Goal: Information Seeking & Learning: Learn about a topic

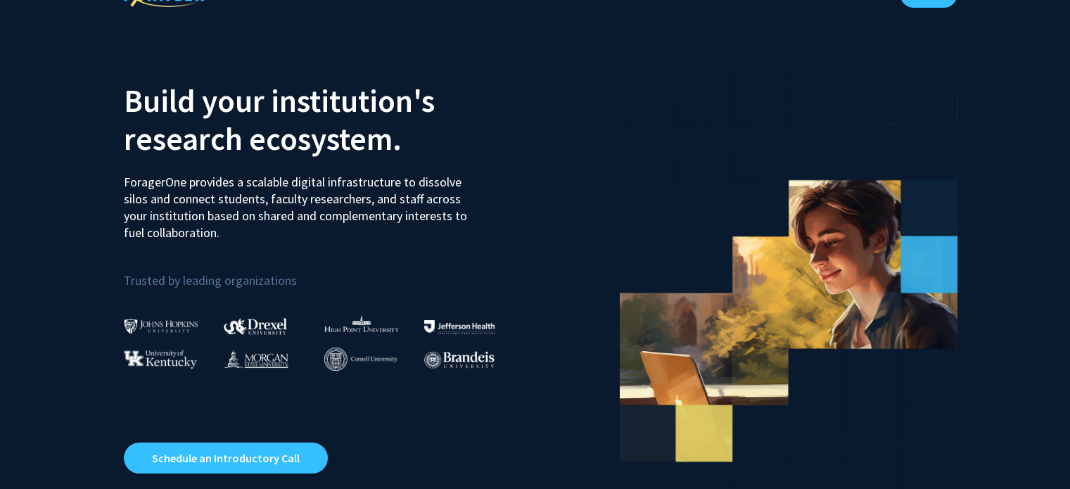
scroll to position [32, 0]
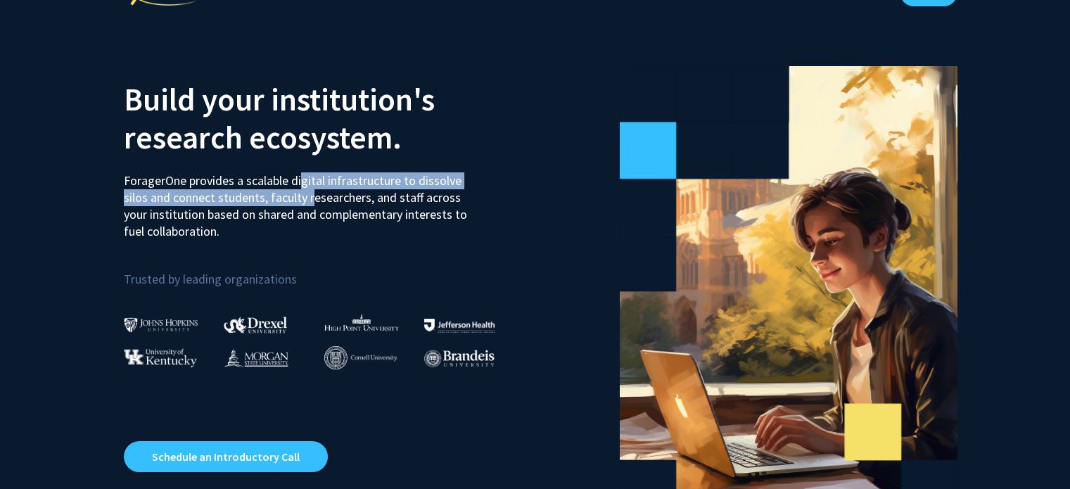
drag, startPoint x: 297, startPoint y: 182, endPoint x: 310, endPoint y: 207, distance: 27.7
click at [310, 207] on p "ForagerOne provides a scalable digital infrastructure to dissolve silos and con…" at bounding box center [300, 201] width 353 height 78
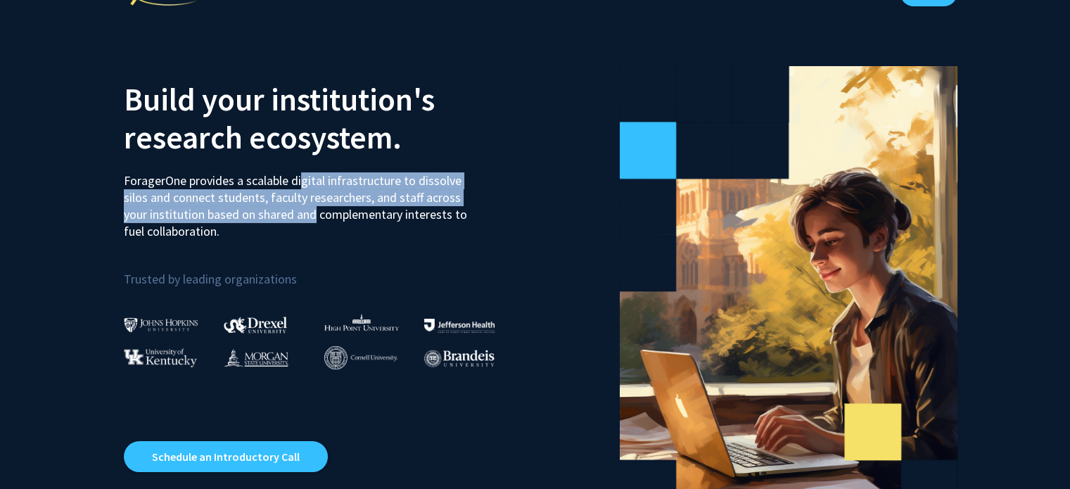
click at [310, 207] on p "ForagerOne provides a scalable digital infrastructure to dissolve silos and con…" at bounding box center [300, 201] width 353 height 78
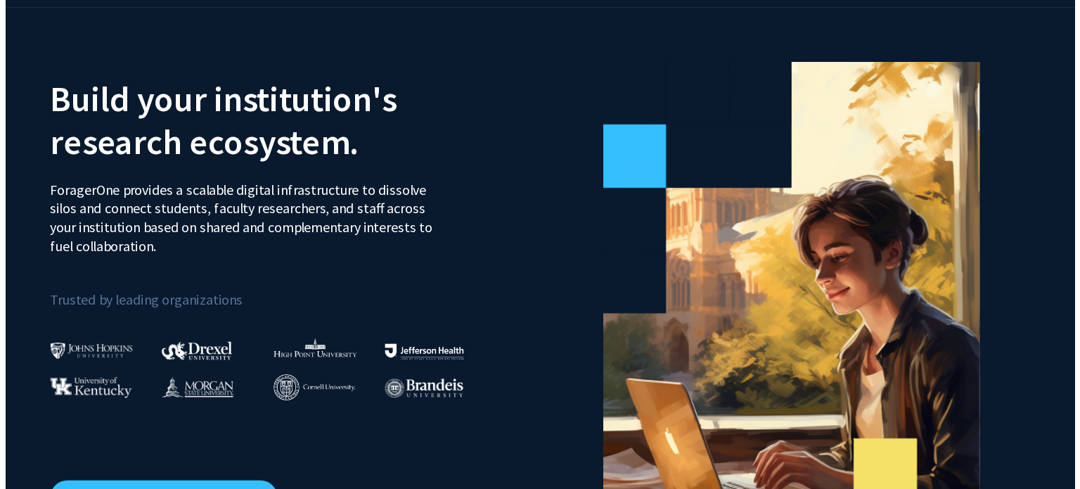
scroll to position [0, 0]
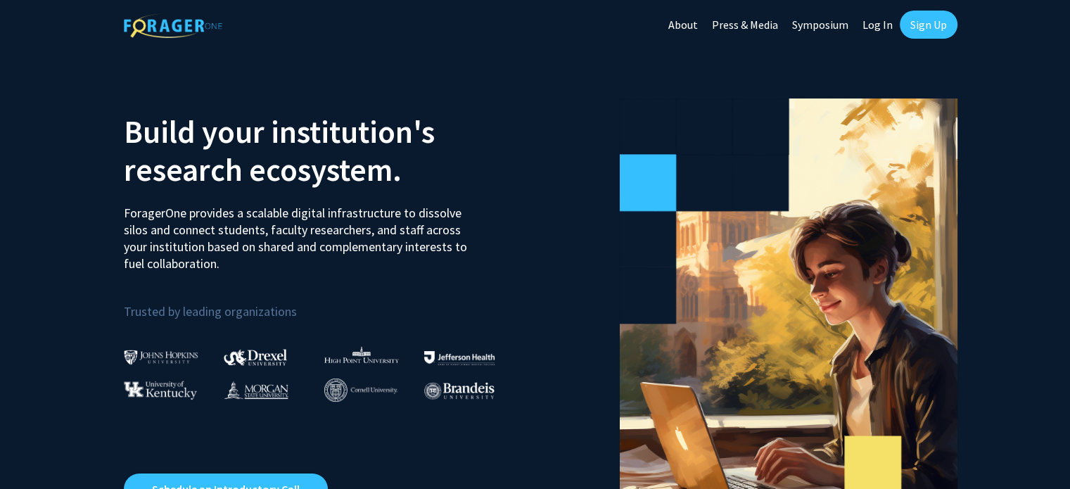
click at [929, 34] on link "Sign Up" at bounding box center [929, 25] width 58 height 28
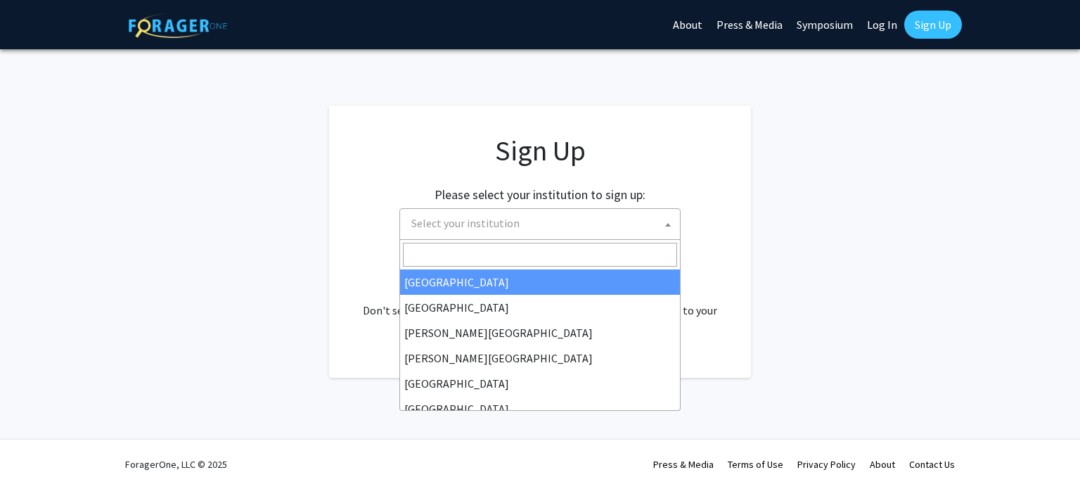
click at [474, 229] on span "Select your institution" at bounding box center [465, 223] width 108 height 14
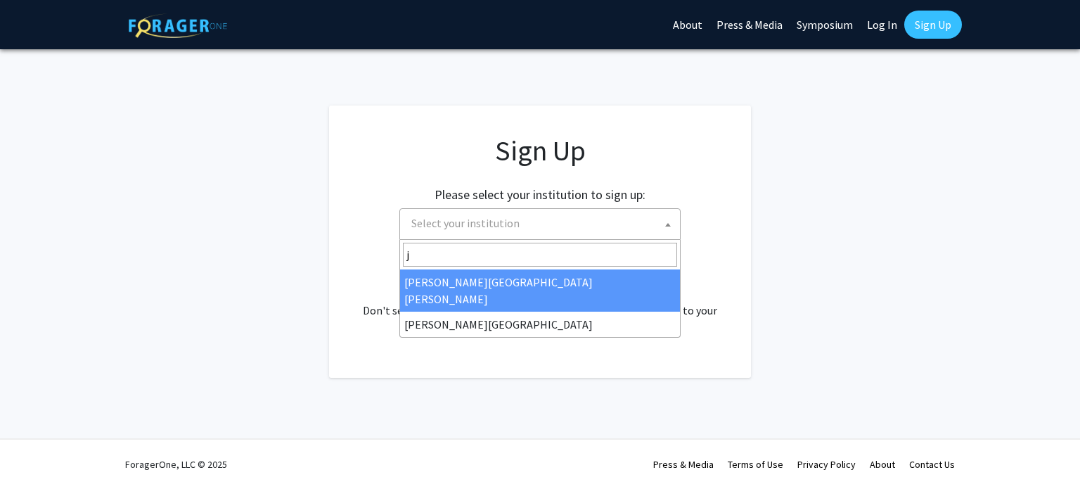
type input "j"
select select "1"
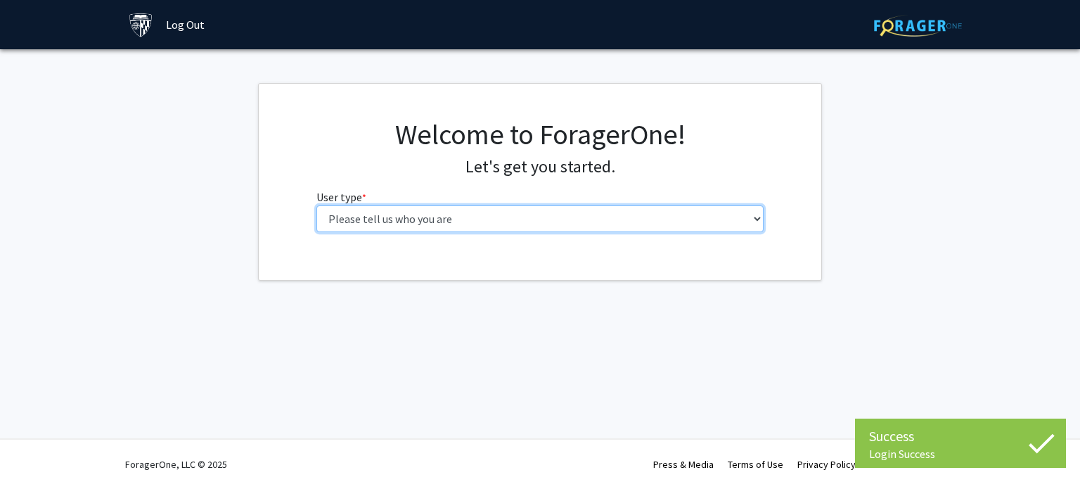
click at [667, 217] on select "Please tell us who you are Undergraduate Student Master's Student Doctoral Cand…" at bounding box center [540, 218] width 448 height 27
select select "2: masters"
click at [316, 205] on select "Please tell us who you are Undergraduate Student Master's Student Doctoral Cand…" at bounding box center [540, 218] width 448 height 27
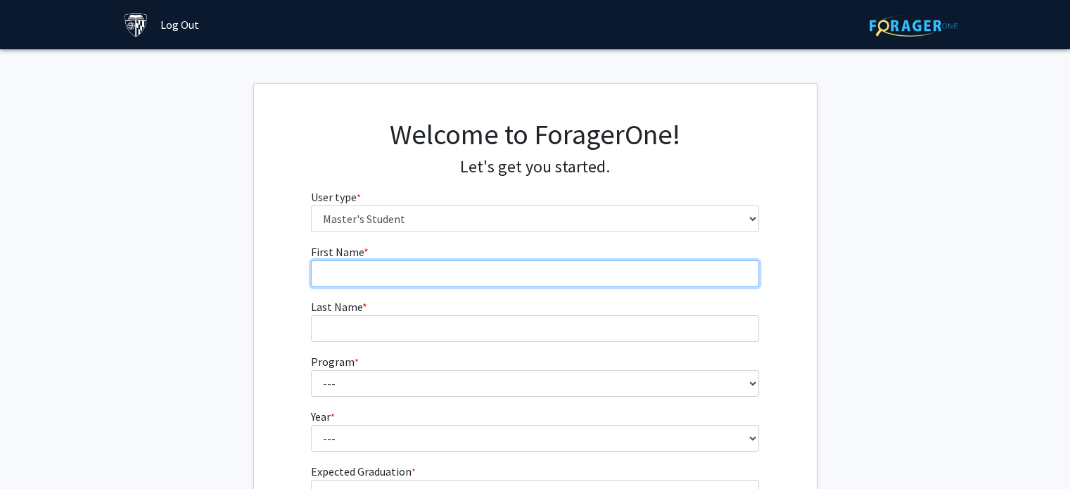
click at [622, 286] on input "First Name * required" at bounding box center [535, 273] width 448 height 27
type input "Harsh Vardhan"
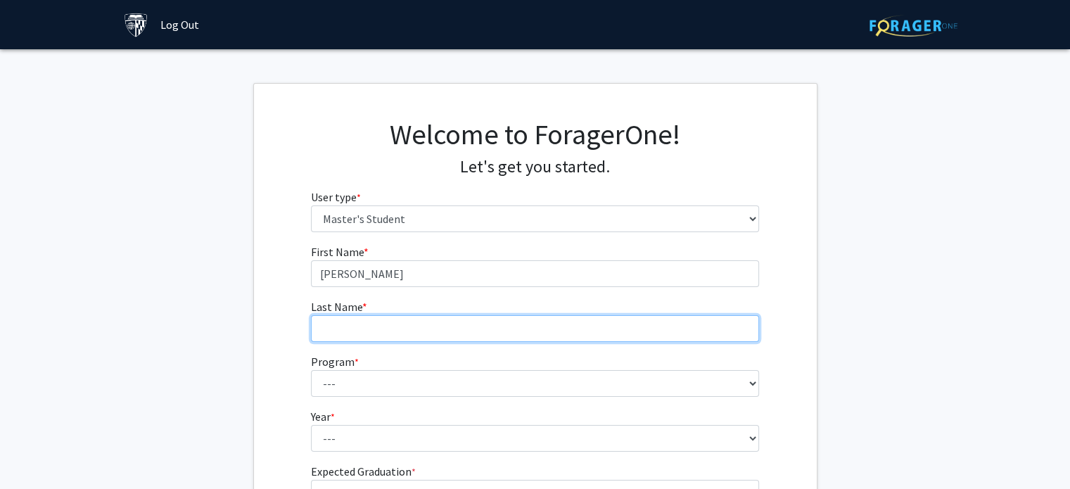
click at [599, 319] on input "Last Name * required" at bounding box center [535, 328] width 448 height 27
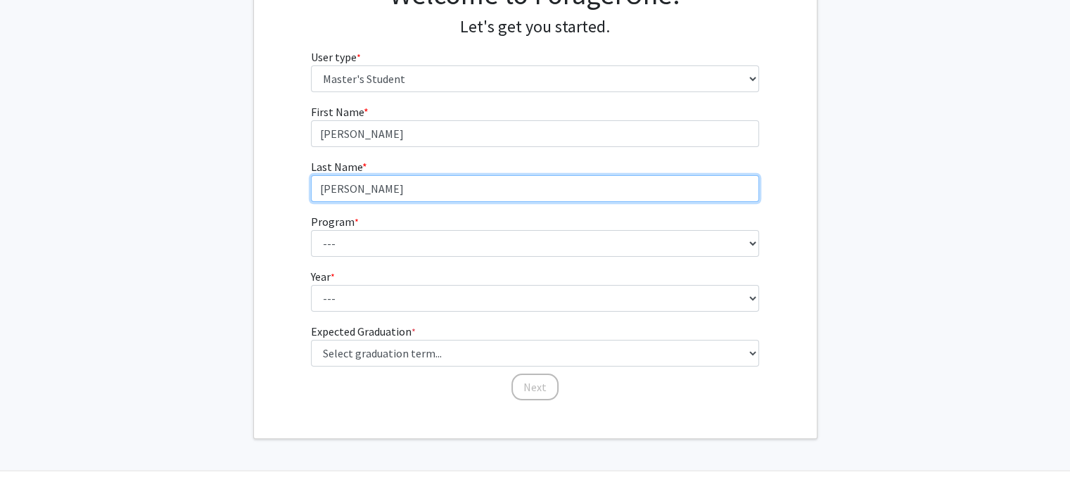
scroll to position [141, 0]
type input "Jayachandran"
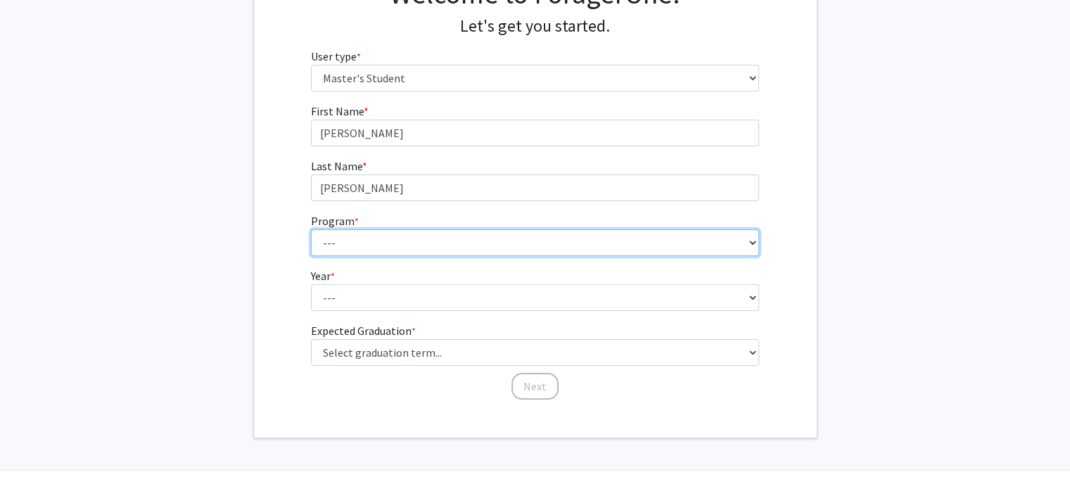
click at [467, 253] on select "--- Anatomy Education Applied and Computational Mathematics Applied Biomedical …" at bounding box center [535, 242] width 448 height 27
select select "26: 18"
click at [311, 229] on select "--- Anatomy Education Applied and Computational Mathematics Applied Biomedical …" at bounding box center [535, 242] width 448 height 27
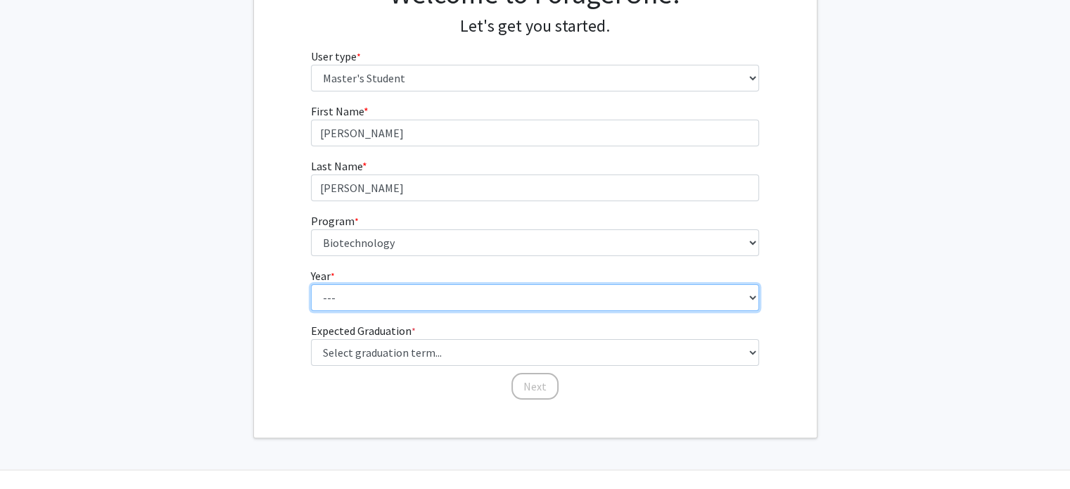
click at [349, 300] on select "--- First Year Second Year" at bounding box center [535, 297] width 448 height 27
select select "1: first_year"
click at [311, 284] on select "--- First Year Second Year" at bounding box center [535, 297] width 448 height 27
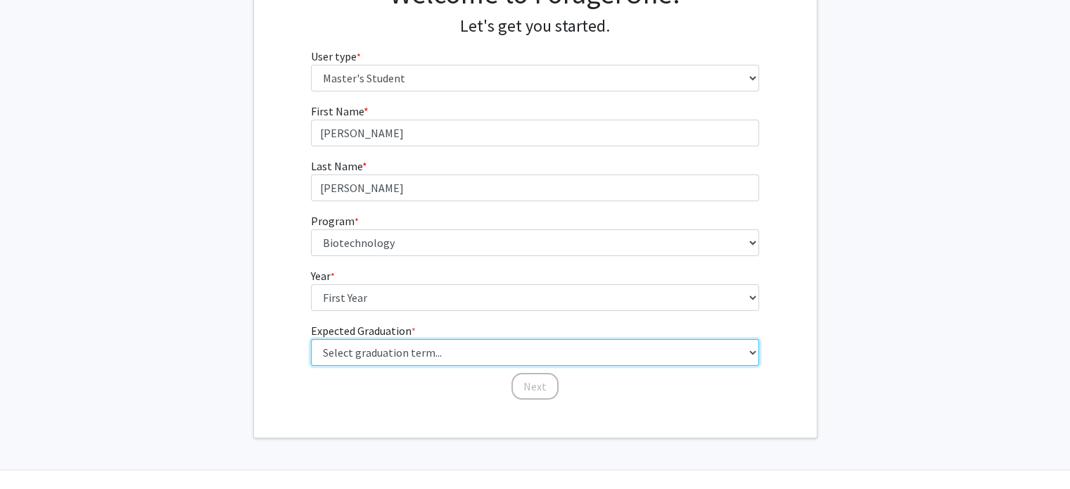
click at [385, 350] on select "Select graduation term... Spring 2025 Summer 2025 Fall 2025 Winter 2025 Spring …" at bounding box center [535, 352] width 448 height 27
click at [311, 339] on select "Select graduation term... Spring 2025 Summer 2025 Fall 2025 Winter 2025 Spring …" at bounding box center [535, 352] width 448 height 27
click at [501, 349] on select "Select graduation term... Spring 2025 Summer 2025 Fall 2025 Winter 2025 Spring …" at bounding box center [535, 352] width 448 height 27
select select "9: spring_2027"
click at [311, 339] on select "Select graduation term... Spring 2025 Summer 2025 Fall 2025 Winter 2025 Spring …" at bounding box center [535, 352] width 448 height 27
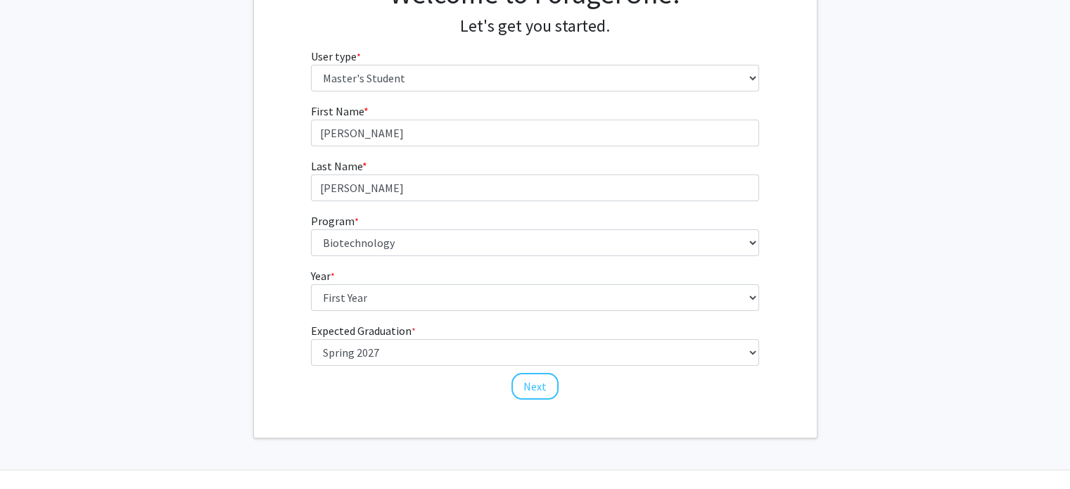
click at [484, 398] on div "First Name * required Harsh Vardhan Last Name * required Jayachandran Program *…" at bounding box center [534, 252] width 469 height 298
click at [524, 397] on button "Next" at bounding box center [534, 386] width 47 height 27
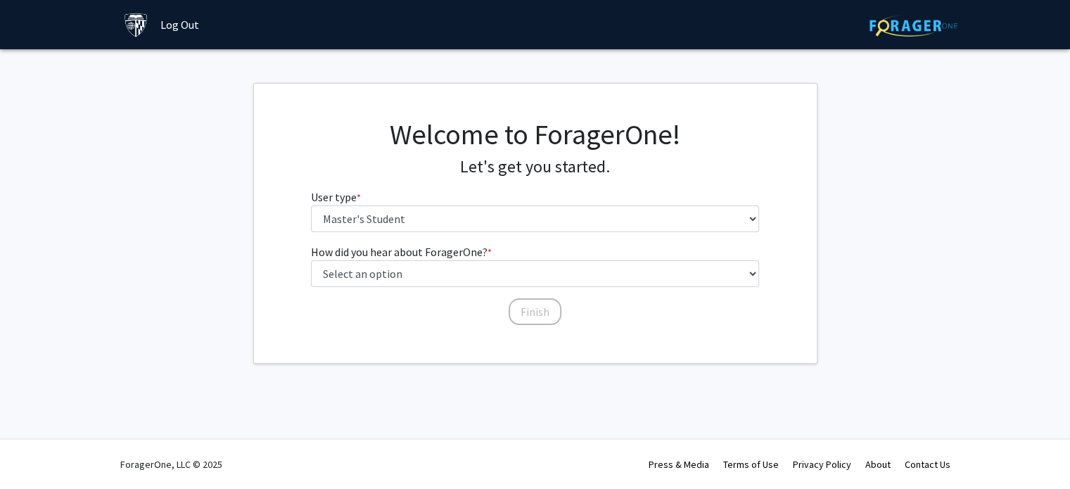
scroll to position [0, 0]
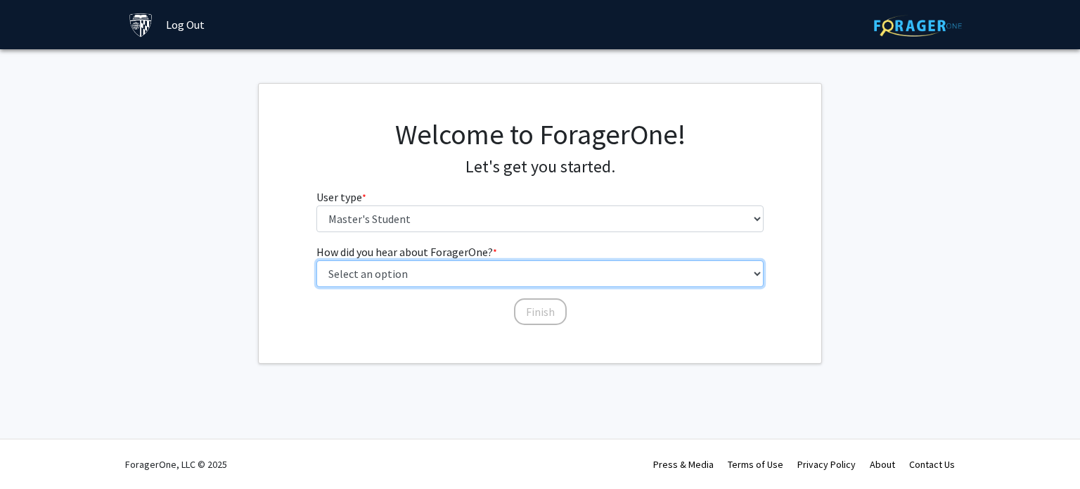
click at [425, 269] on select "Select an option Peer/student recommendation Faculty/staff recommendation Unive…" at bounding box center [540, 273] width 448 height 27
select select "1: peer_recommendation"
click at [316, 260] on select "Select an option Peer/student recommendation Faculty/staff recommendation Unive…" at bounding box center [540, 273] width 448 height 27
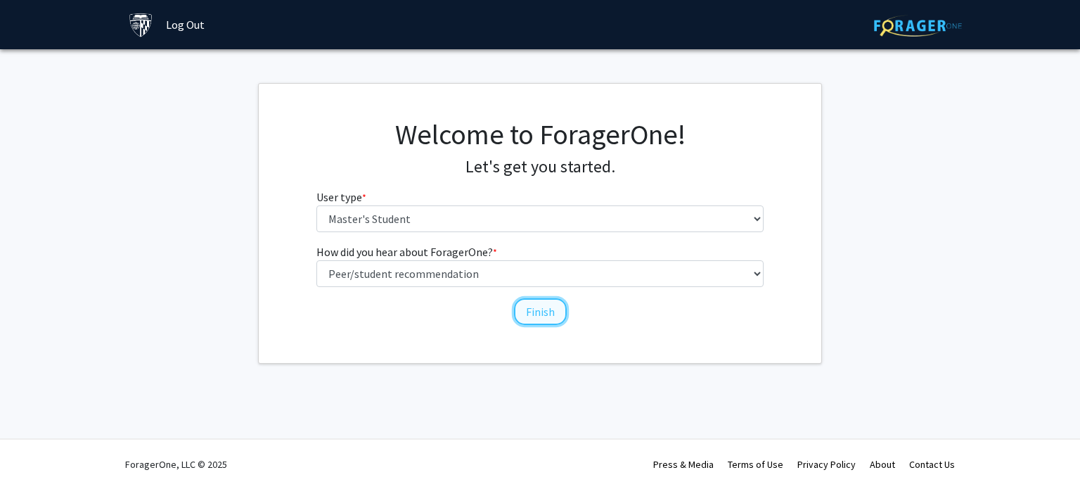
click at [527, 312] on button "Finish" at bounding box center [540, 311] width 53 height 27
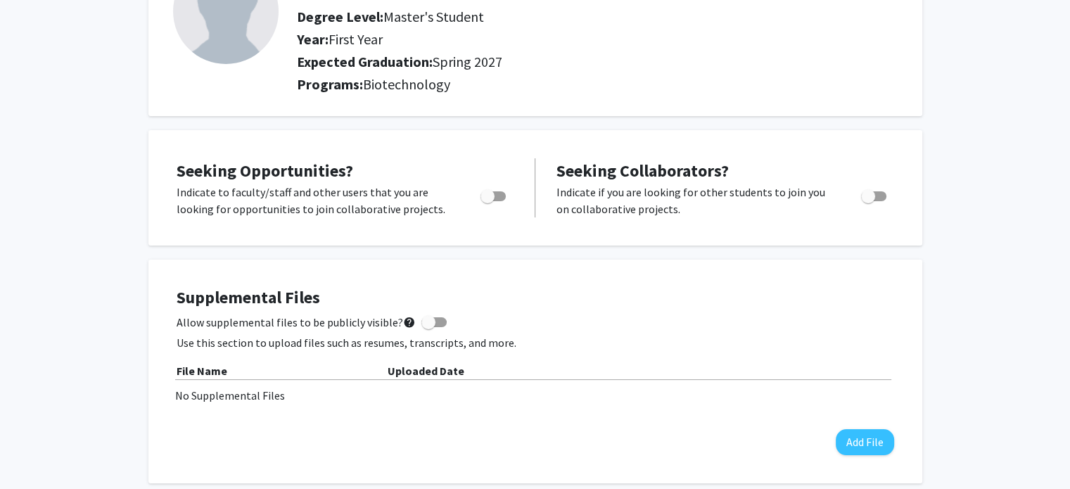
scroll to position [135, 0]
click at [490, 198] on span "Toggle" at bounding box center [487, 195] width 14 height 14
click at [487, 200] on input "Are you actively seeking opportunities?" at bounding box center [487, 200] width 1 height 1
click at [490, 198] on span "Toggle" at bounding box center [492, 196] width 25 height 10
click at [487, 200] on input "Are you actively seeking opportunities?" at bounding box center [487, 200] width 1 height 1
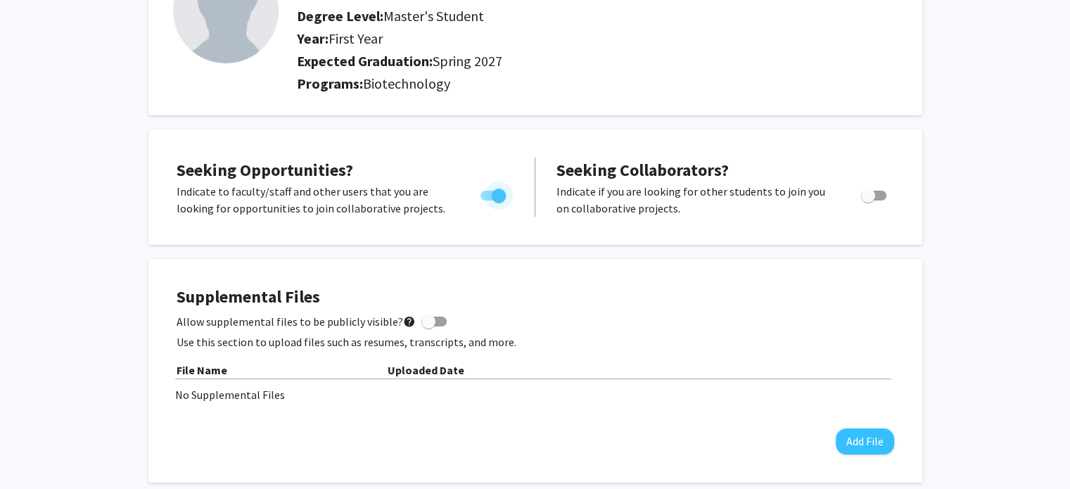
checkbox input "false"
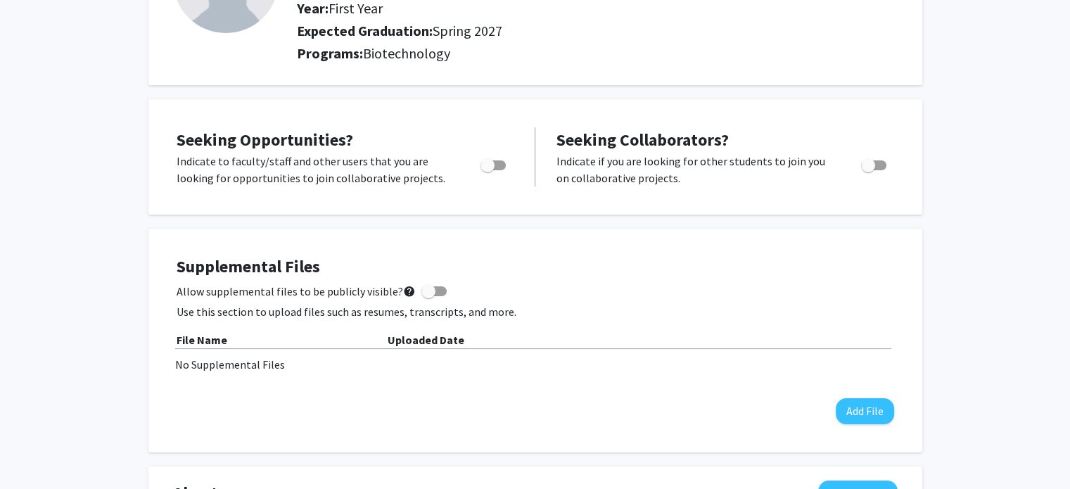
scroll to position [0, 0]
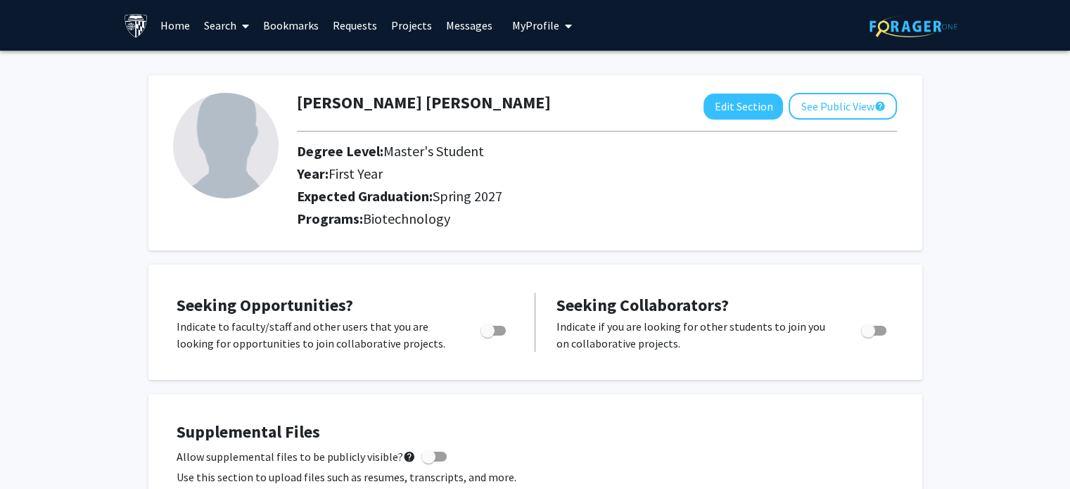
click at [236, 22] on span at bounding box center [242, 25] width 13 height 49
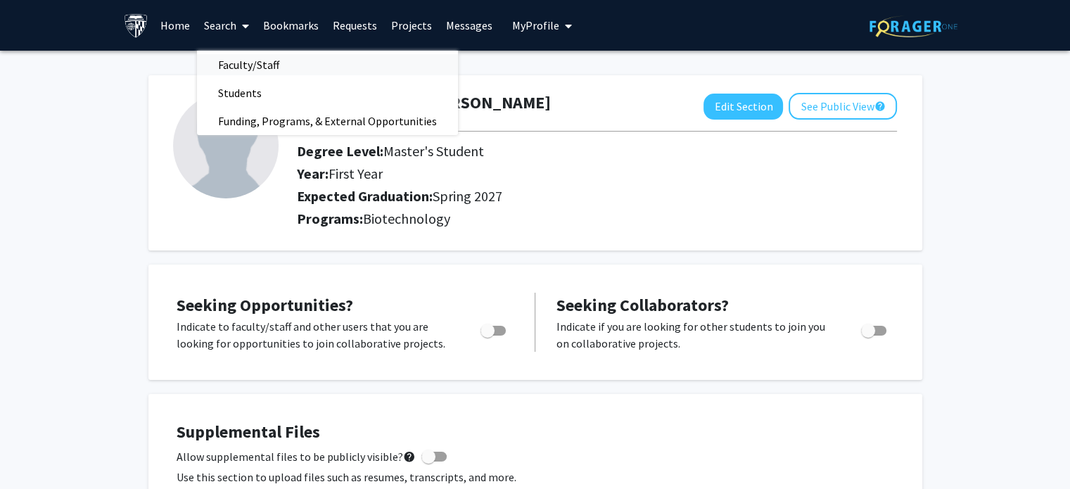
click at [250, 64] on span "Faculty/Staff" at bounding box center [248, 65] width 103 height 28
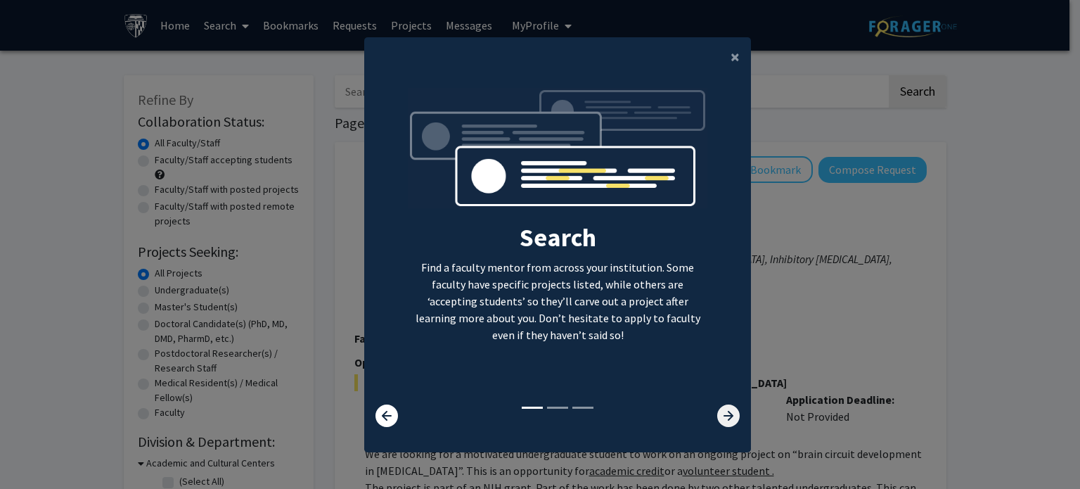
click at [720, 418] on icon at bounding box center [728, 415] width 23 height 23
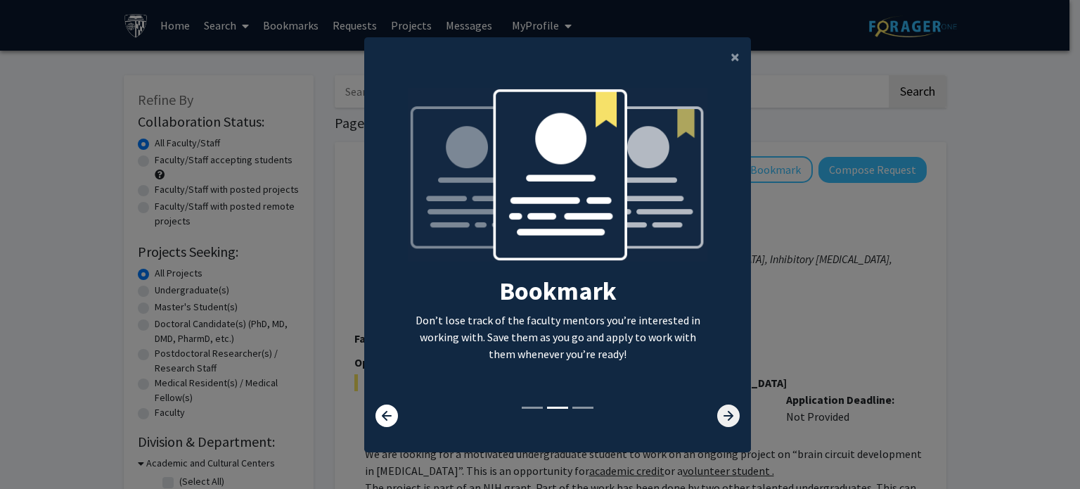
click at [720, 418] on icon at bounding box center [728, 415] width 23 height 23
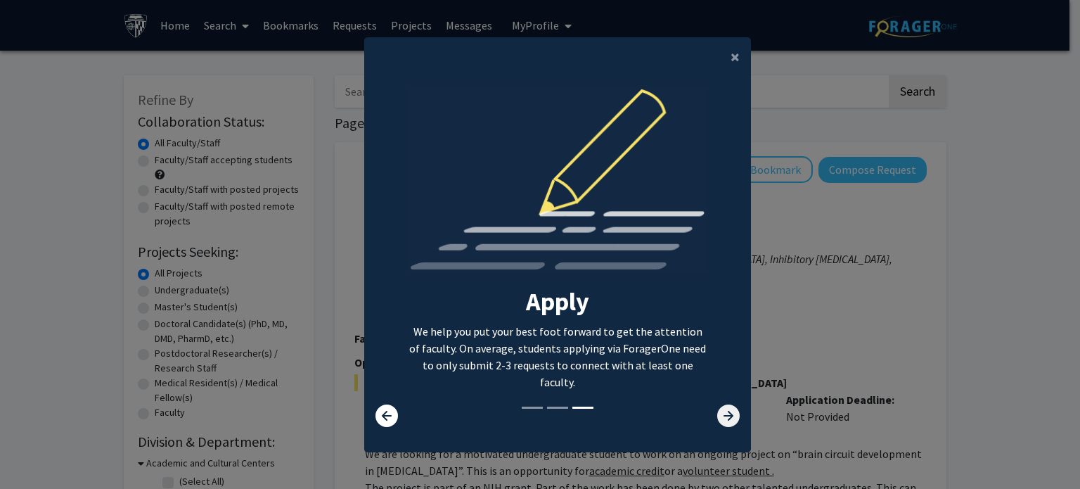
click at [720, 418] on icon at bounding box center [728, 415] width 23 height 23
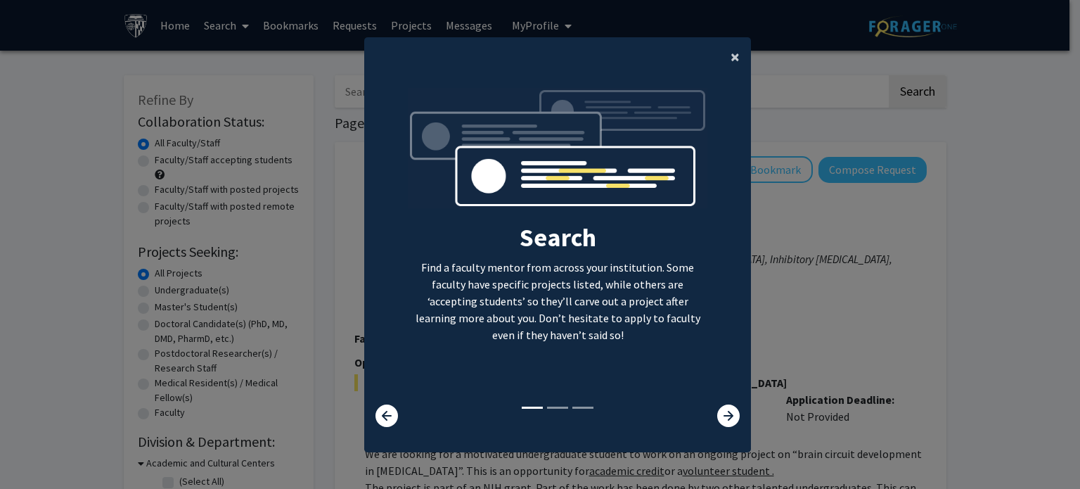
click at [737, 56] on button "×" at bounding box center [735, 56] width 32 height 39
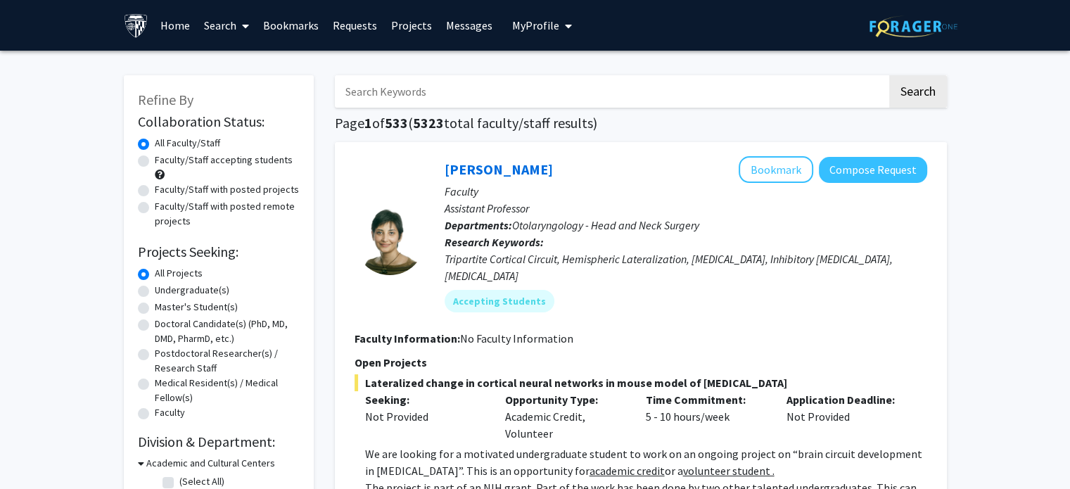
click at [475, 89] on input "Search Keywords" at bounding box center [611, 91] width 552 height 32
type input "Gene therapy"
click at [905, 90] on button "Search" at bounding box center [918, 91] width 58 height 32
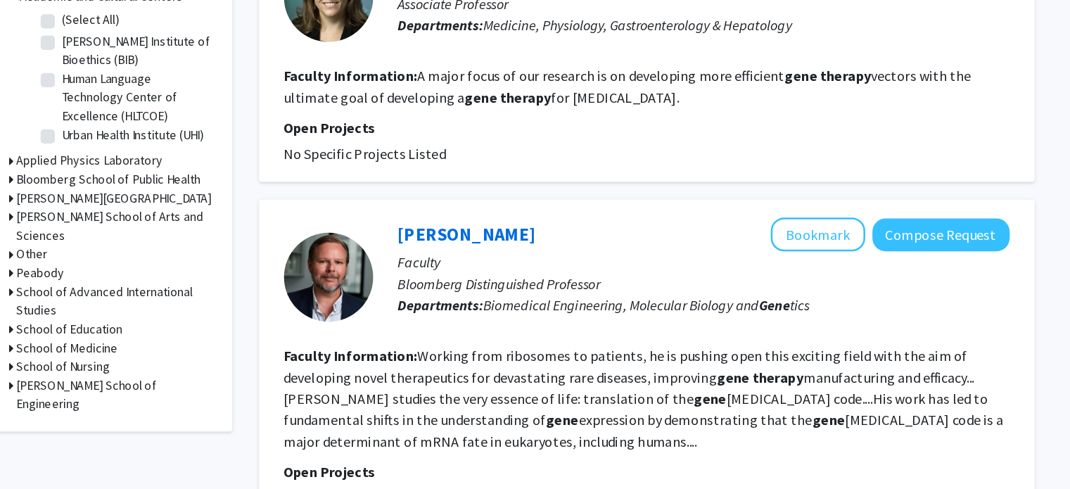
scroll to position [364, 0]
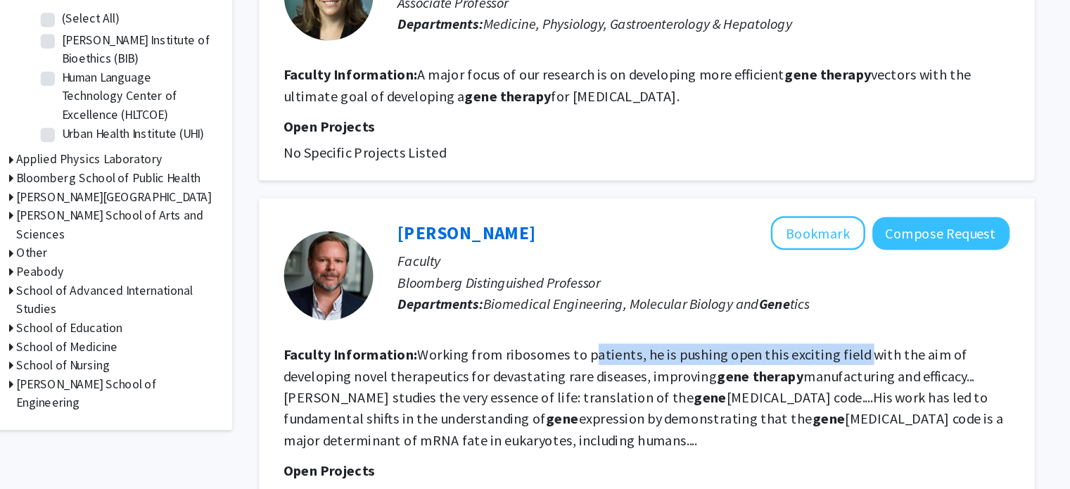
drag, startPoint x: 594, startPoint y: 364, endPoint x: 805, endPoint y: 361, distance: 211.7
click at [805, 376] on fg-read-more "Working from ribosomes to patients, he is pushing open this exciting field with…" at bounding box center [638, 417] width 568 height 82
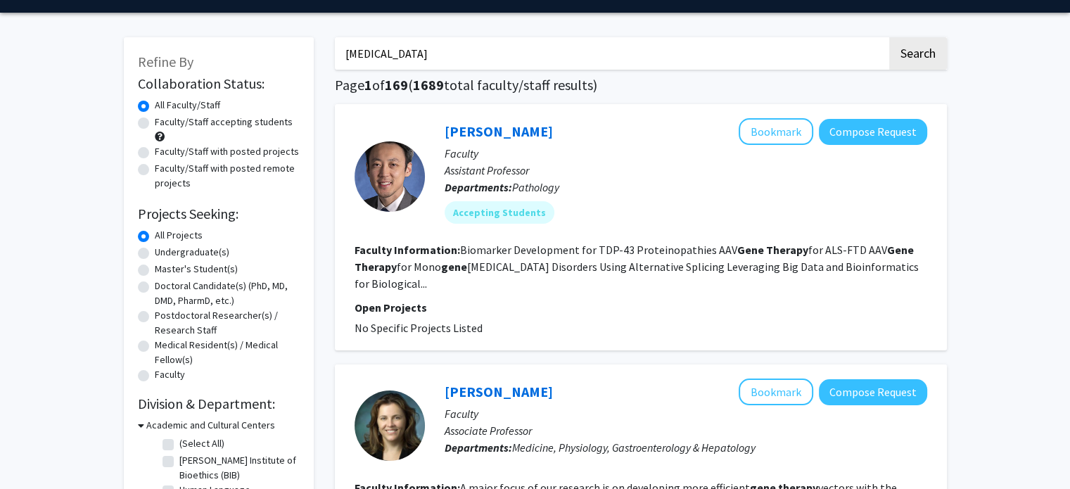
scroll to position [39, 0]
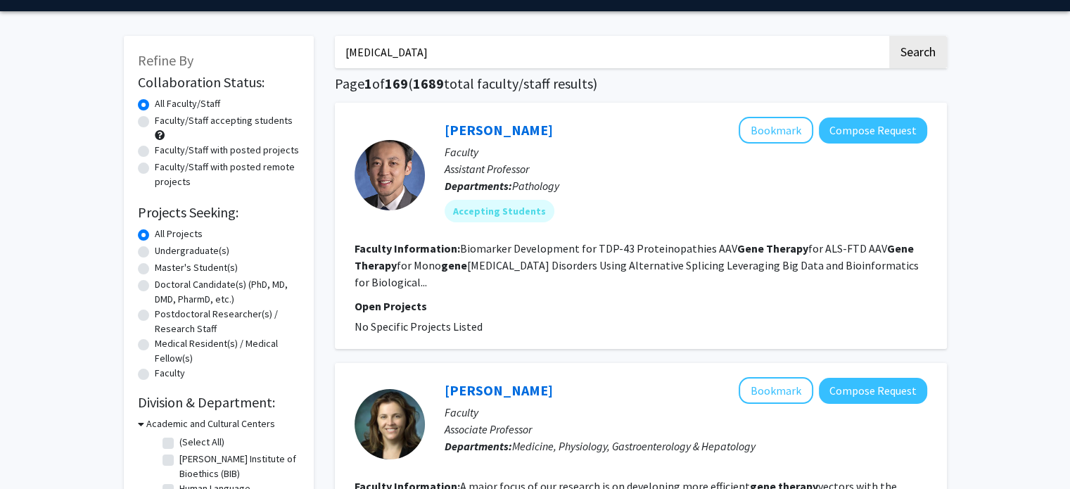
click at [155, 120] on label "Faculty/Staff accepting students" at bounding box center [224, 120] width 138 height 15
click at [155, 120] on input "Faculty/Staff accepting students" at bounding box center [159, 117] width 9 height 9
radio input "true"
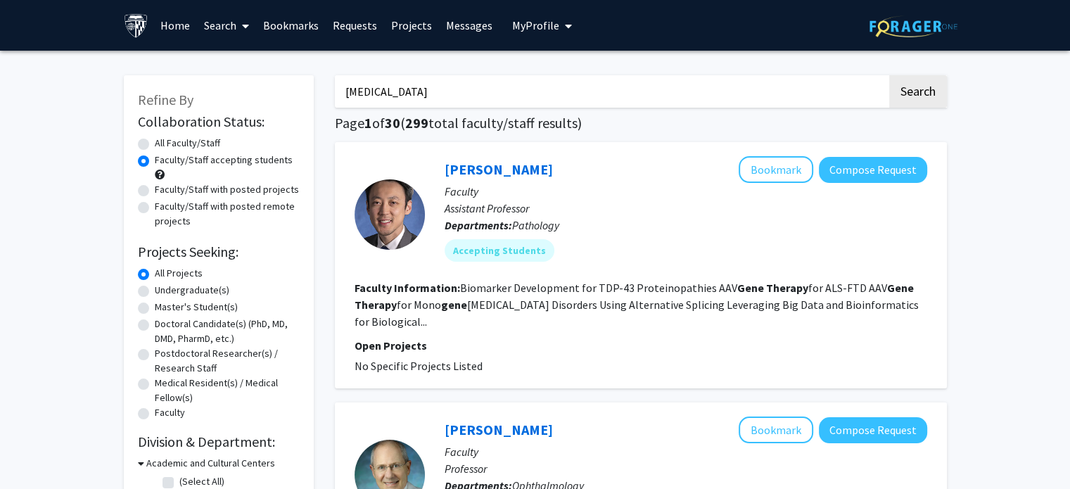
click at [142, 153] on div "Faculty/Staff accepting students" at bounding box center [219, 168] width 162 height 30
click at [155, 143] on label "All Faculty/Staff" at bounding box center [187, 143] width 65 height 15
click at [155, 143] on input "All Faculty/Staff" at bounding box center [159, 140] width 9 height 9
radio input "true"
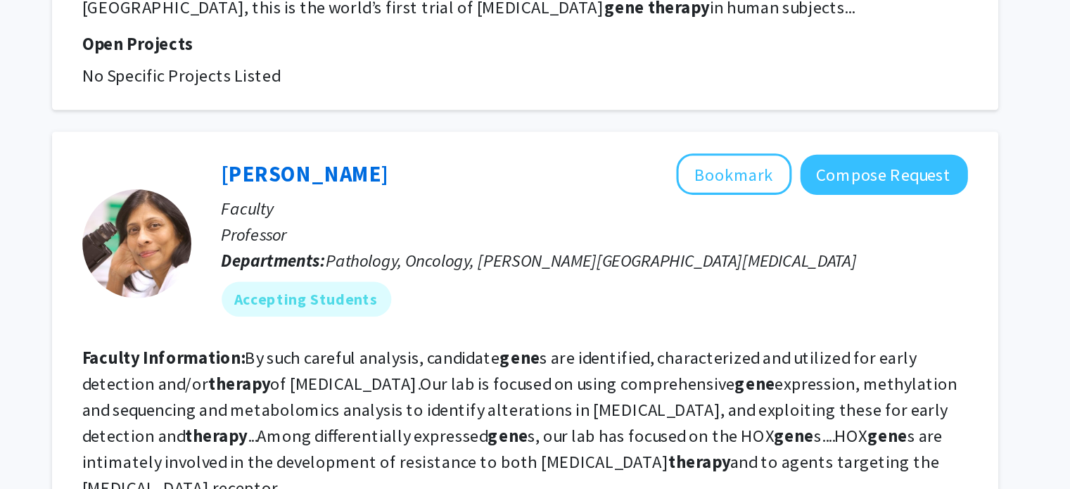
scroll to position [2151, 0]
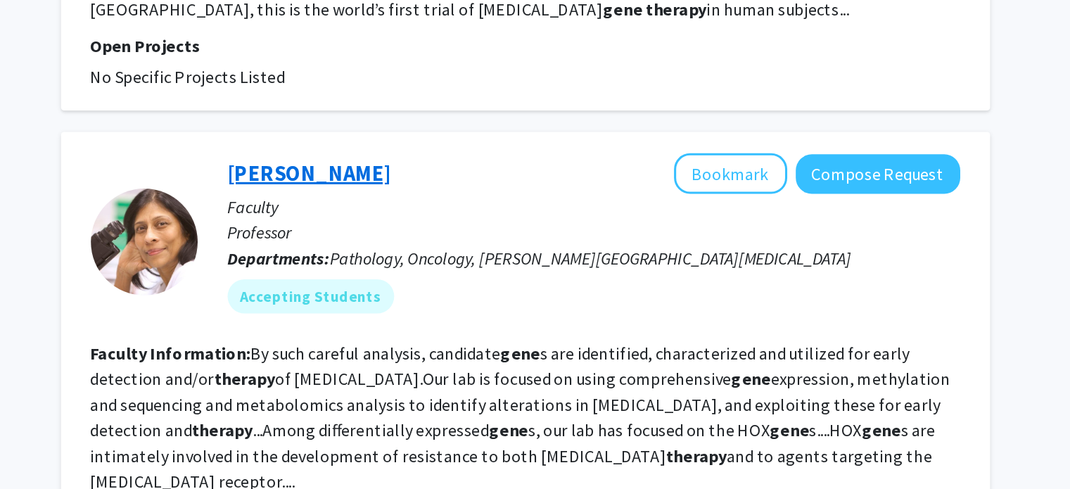
click at [469, 125] on link "Sara Sukumar" at bounding box center [498, 134] width 108 height 18
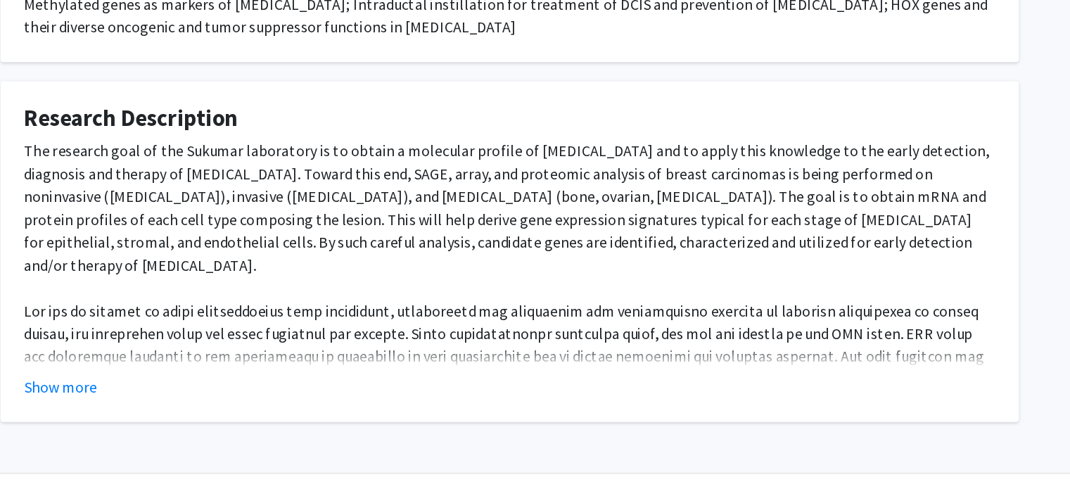
scroll to position [480, 0]
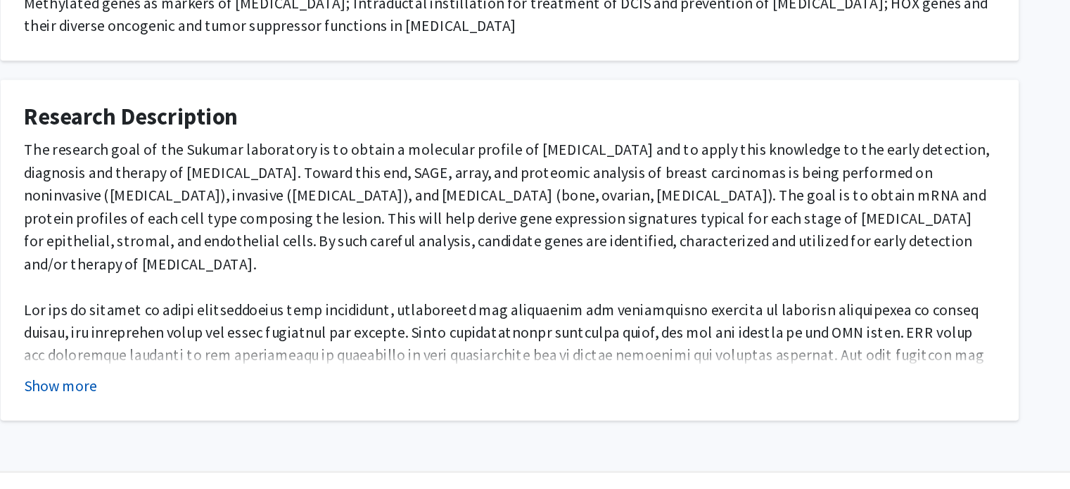
click at [214, 369] on button "Show more" at bounding box center [204, 375] width 54 height 17
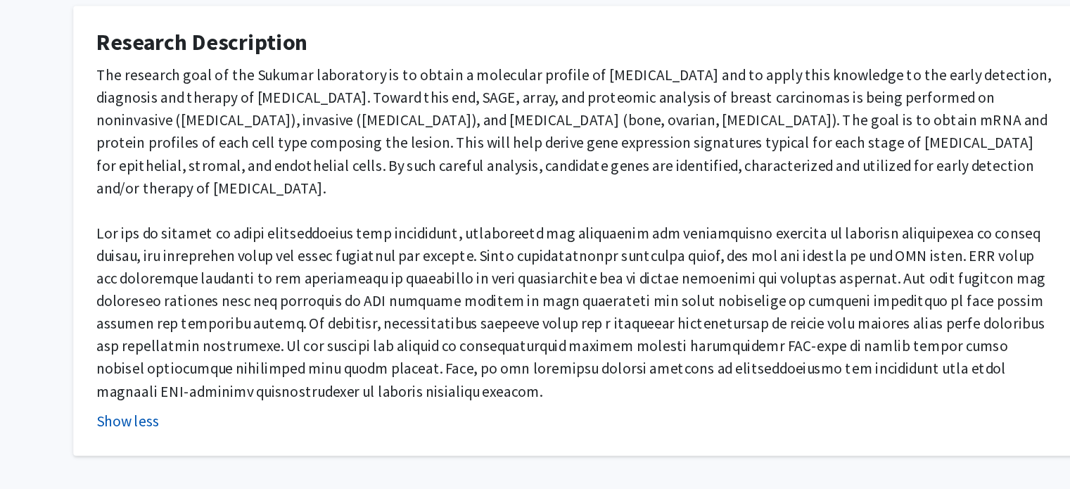
scroll to position [551, 0]
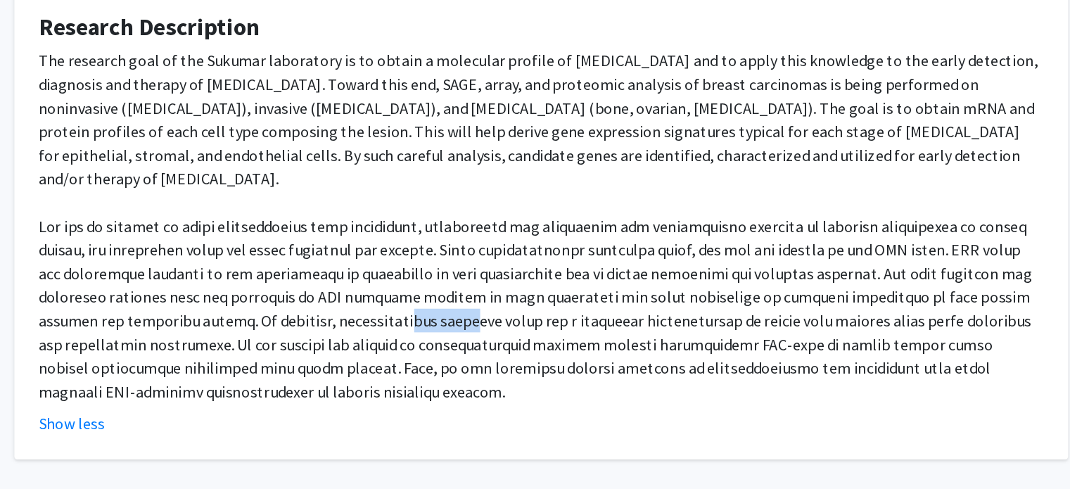
drag, startPoint x: 373, startPoint y: 311, endPoint x: 410, endPoint y: 307, distance: 36.7
click at [410, 307] on div "The research goal of the Sukumar laboratory is to obtain a molecular profile of…" at bounding box center [535, 248] width 717 height 253
drag, startPoint x: 585, startPoint y: 318, endPoint x: 655, endPoint y: 324, distance: 69.9
click at [655, 324] on div "The research goal of the Sukumar laboratory is to obtain a molecular profile of…" at bounding box center [535, 248] width 717 height 253
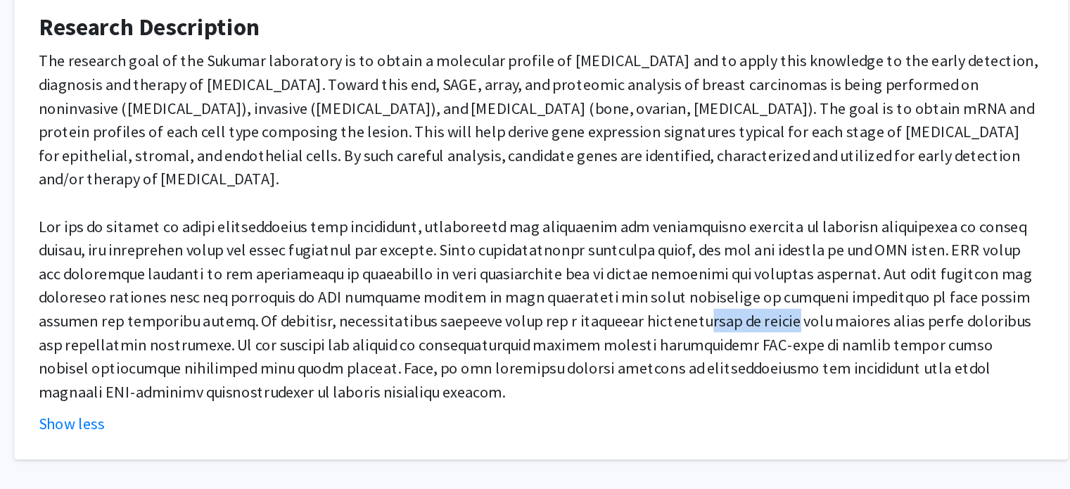
click at [655, 324] on div "The research goal of the Sukumar laboratory is to obtain a molecular profile of…" at bounding box center [535, 248] width 717 height 253
drag, startPoint x: 655, startPoint y: 324, endPoint x: 572, endPoint y: 322, distance: 83.0
click at [572, 322] on div "The research goal of the Sukumar laboratory is to obtain a molecular profile of…" at bounding box center [535, 248] width 717 height 253
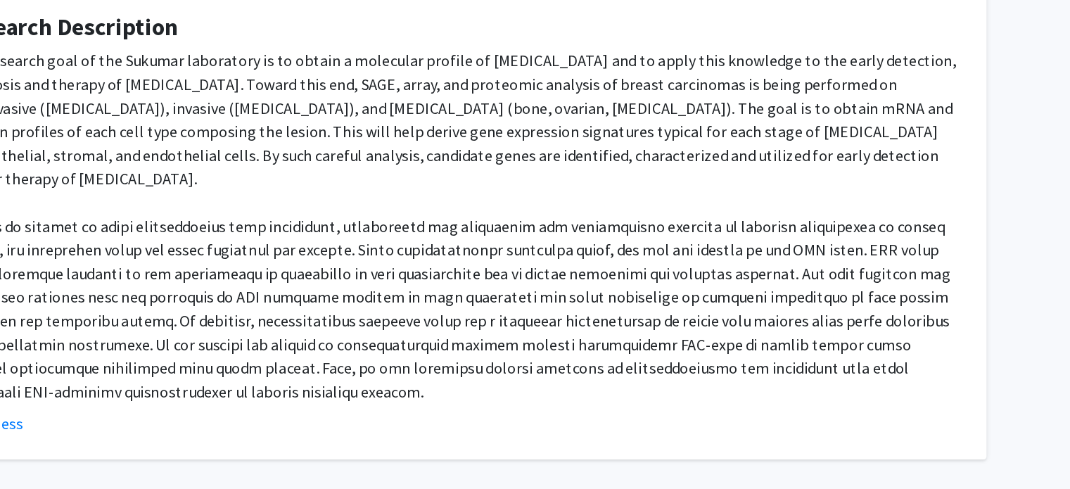
click at [721, 276] on div "The research goal of the Sukumar laboratory is to obtain a molecular profile of…" at bounding box center [535, 248] width 717 height 253
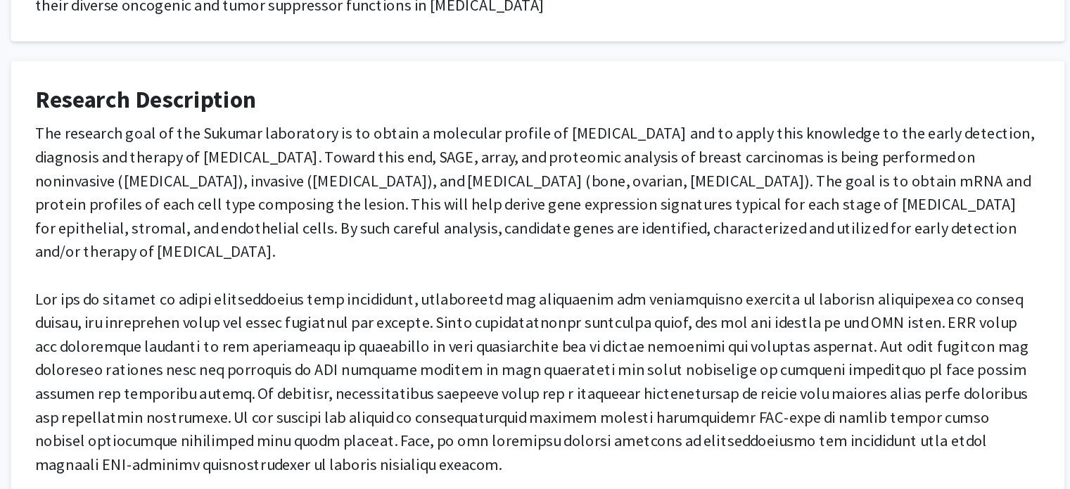
scroll to position [551, 0]
